Goal: Task Accomplishment & Management: Use online tool/utility

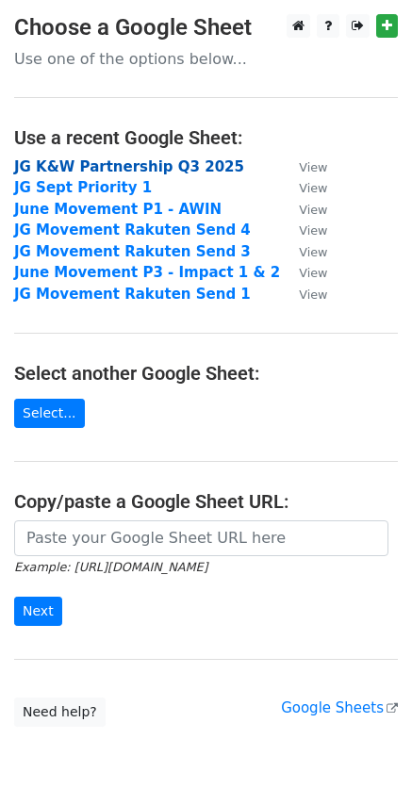
click at [146, 169] on strong "JG K&W Partnership Q3 2025" at bounding box center [129, 166] width 230 height 17
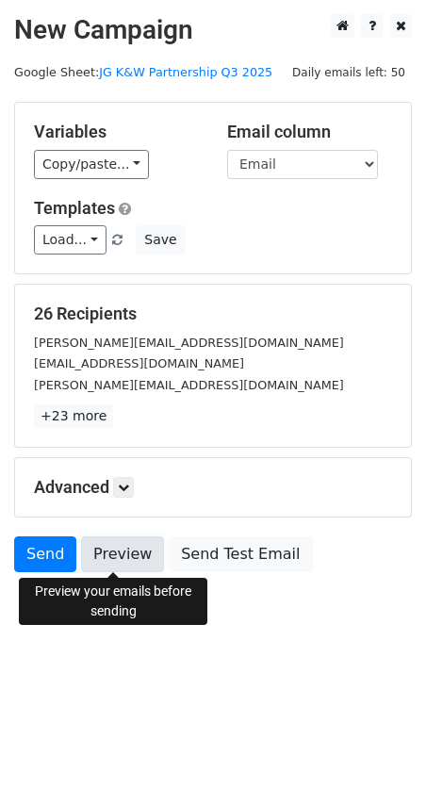
click at [134, 559] on link "Preview" at bounding box center [122, 555] width 83 height 36
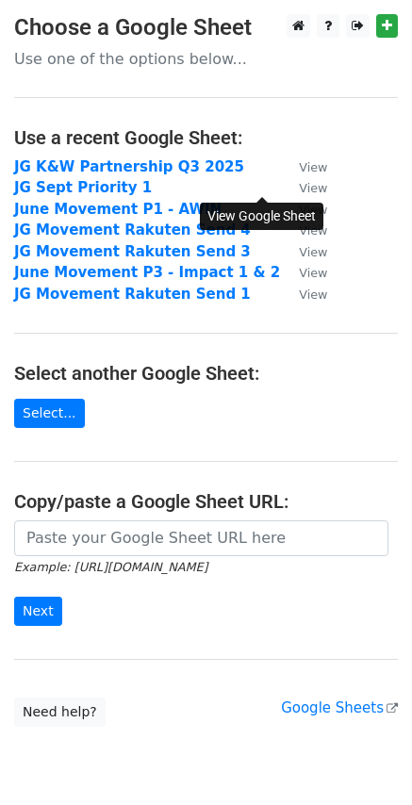
click at [299, 190] on small "View" at bounding box center [313, 188] width 28 height 14
click at [113, 181] on strong "JG Sept Priority 1" at bounding box center [83, 187] width 138 height 17
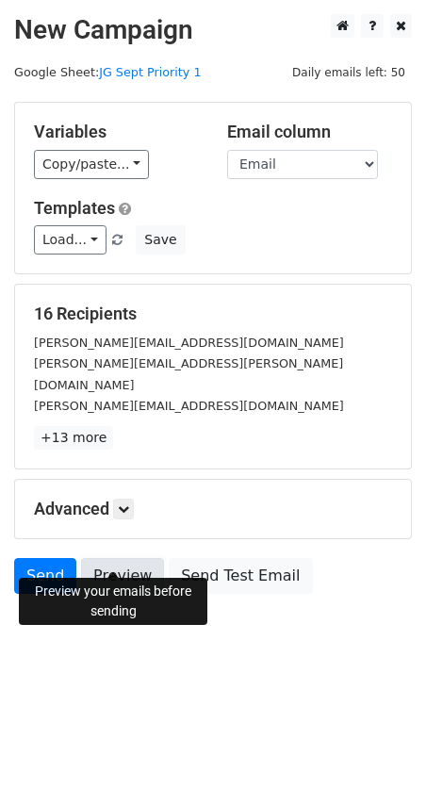
click at [128, 558] on link "Preview" at bounding box center [122, 576] width 83 height 36
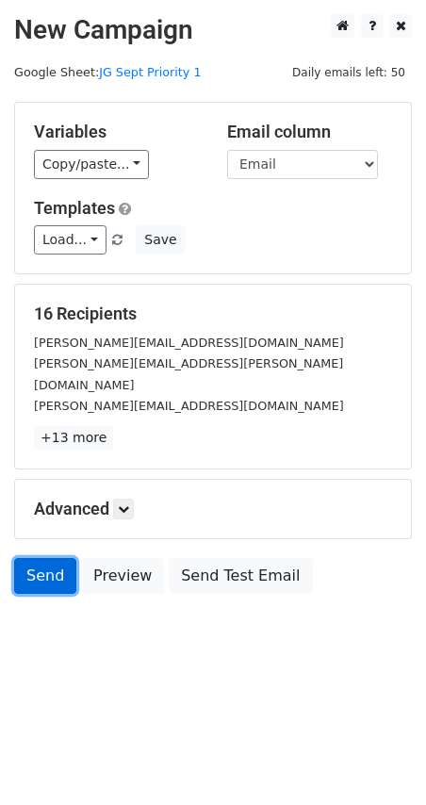
click at [40, 558] on link "Send" at bounding box center [45, 576] width 62 height 36
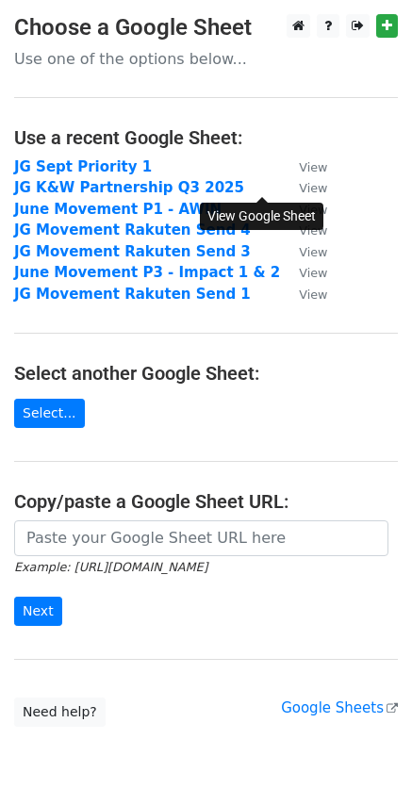
click at [299, 190] on small "View" at bounding box center [313, 188] width 28 height 14
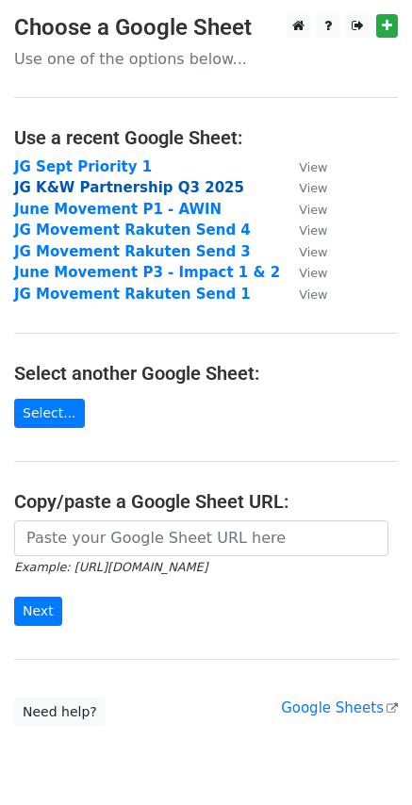
click at [175, 181] on strong "JG K&W Partnership Q3 2025" at bounding box center [129, 187] width 230 height 17
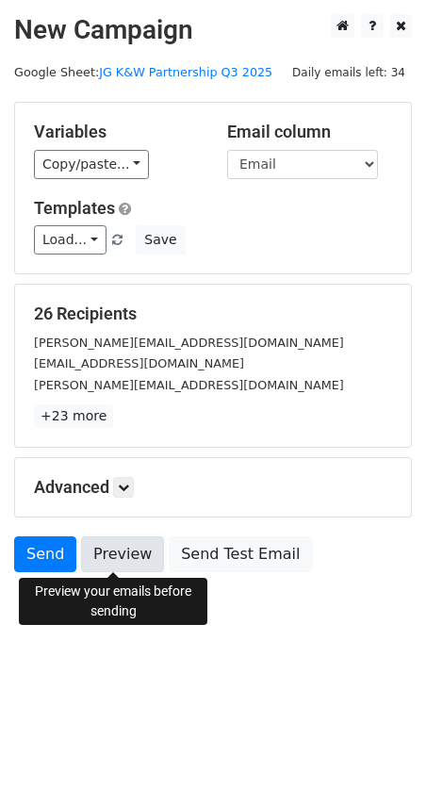
click at [95, 550] on link "Preview" at bounding box center [122, 555] width 83 height 36
